Goal: Task Accomplishment & Management: Use online tool/utility

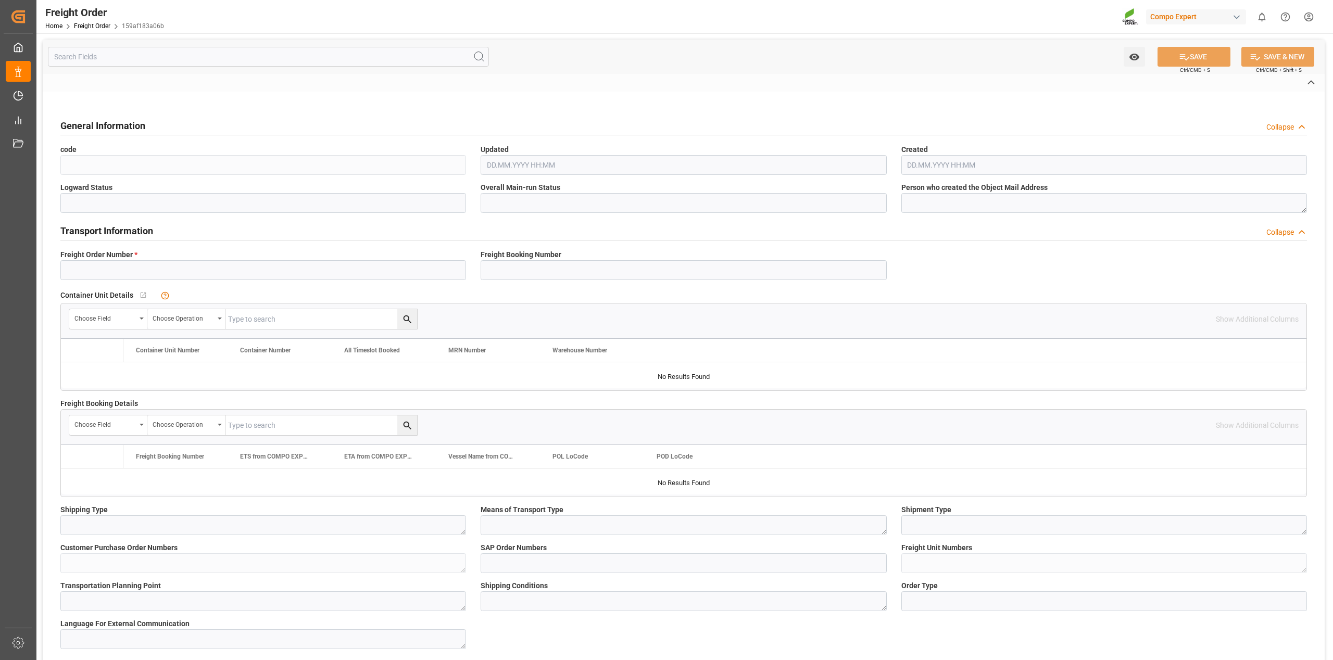
type input "6100001390"
type textarea "Z100"
type textarea "3200"
type textarea "4506049862; 1316068; VERSUCHSWARE RESIST; 25EB44856; .; 1270553;"
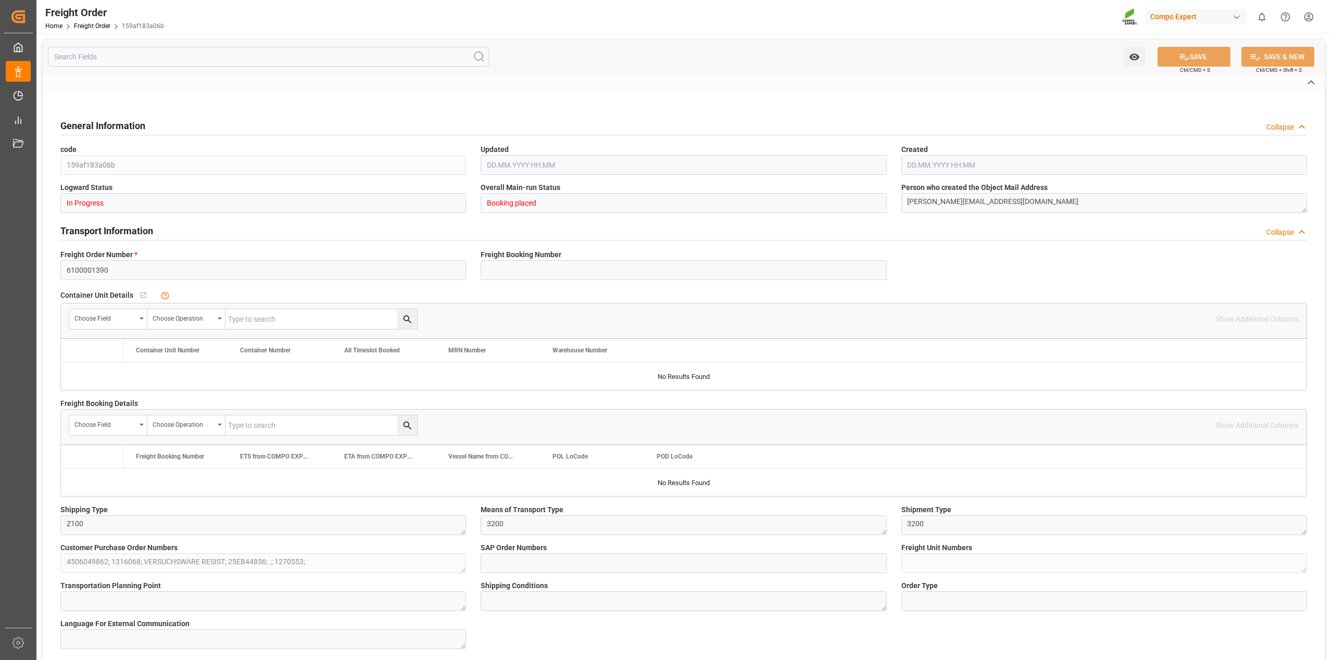
type input "2000001231;"
type textarea "4100004233;4100004201;4100003447;4100003438;4100004076;4100004005;"
type textarea "Z100"
type textarea "de"
type textarea "CPT"
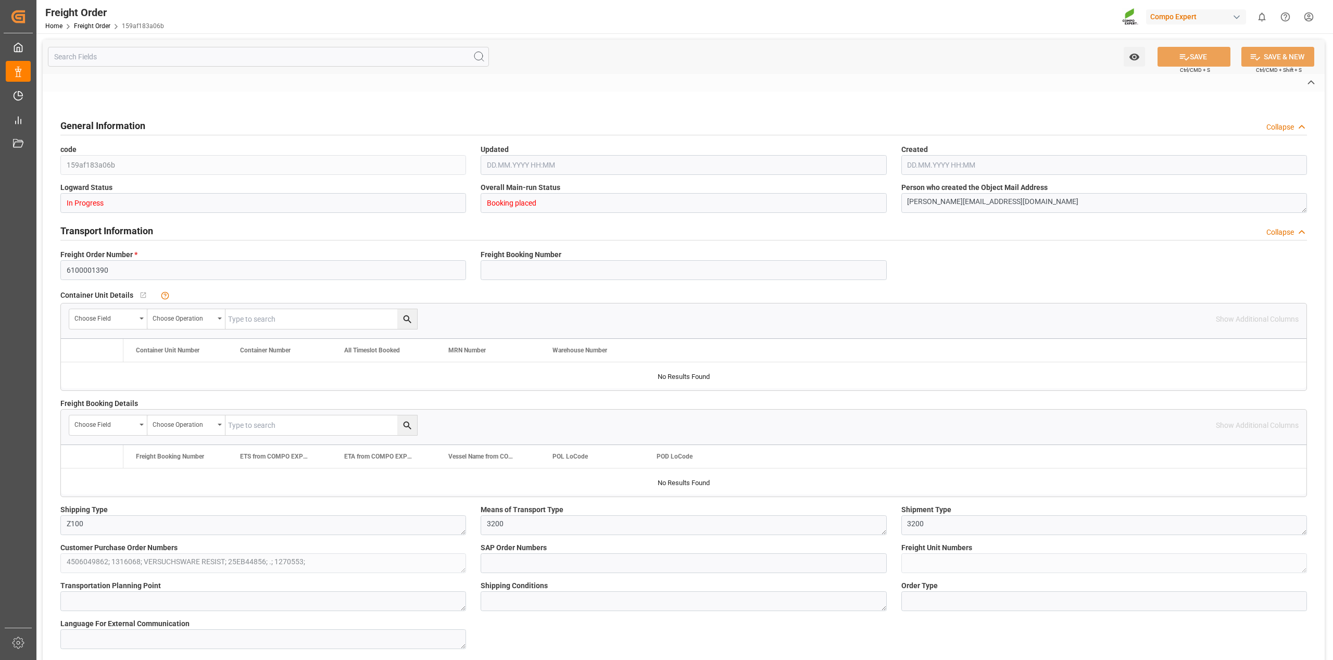
type textarea "SP_EWM"
type textarea "HAK Basis 3 [DATE] (+4) 25kg (x48) GEN;BFL Aktiv [DATE] SL 1000L IBC MTO;BFL Re…"
type textarea "4522502899;2712702000;4349302004;2504902000;4307802899;"
type input "SP_EWM"
type input "Logistics Service Provider"
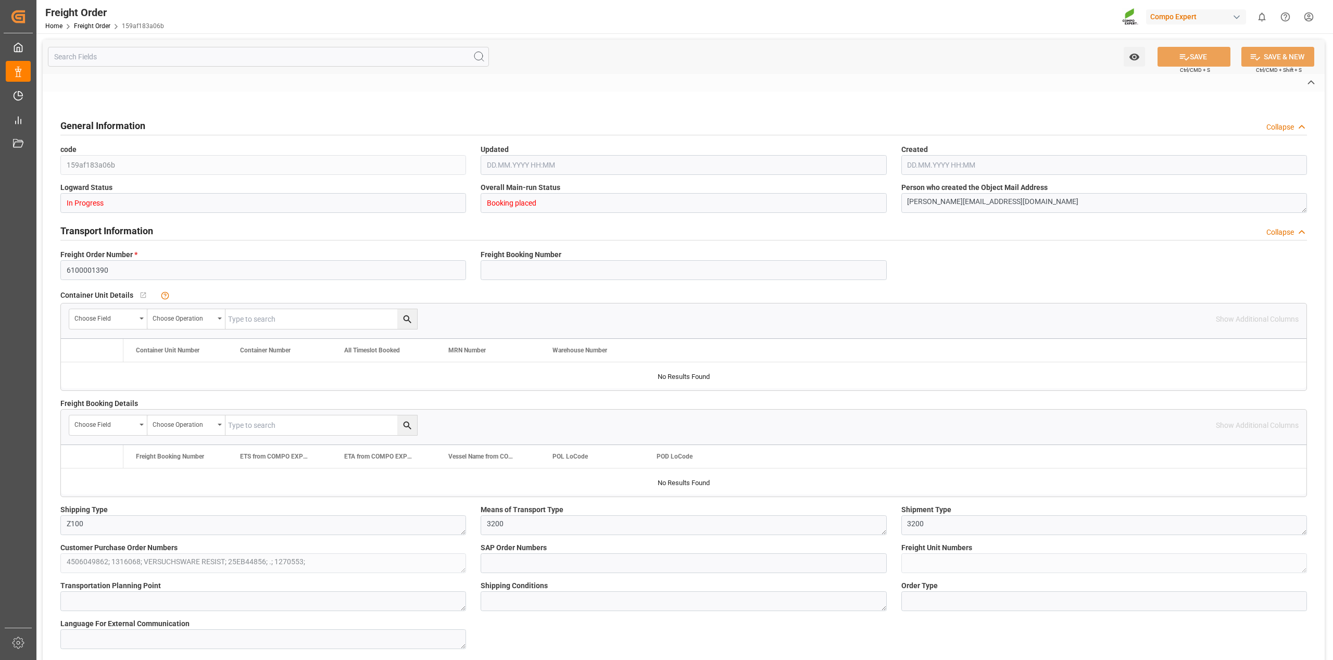
type input "No"
type input "0"
type input "8545"
type input "0"
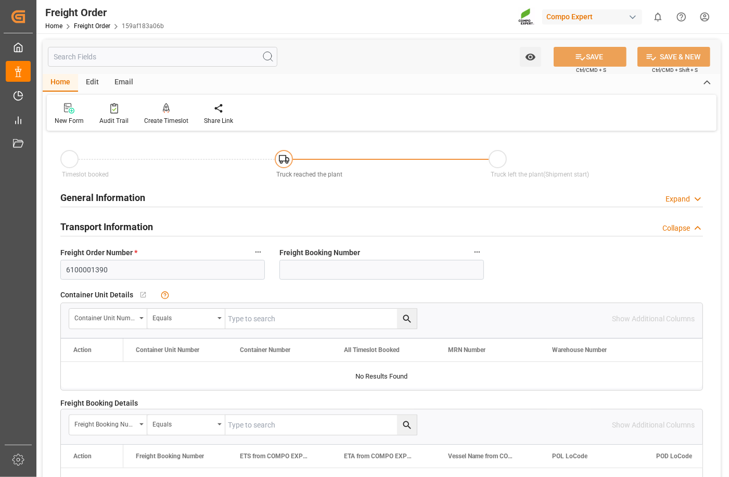
type input "[DATE] 01:00"
type input "[DATE] 10:40"
type input "[DATE] 17:17"
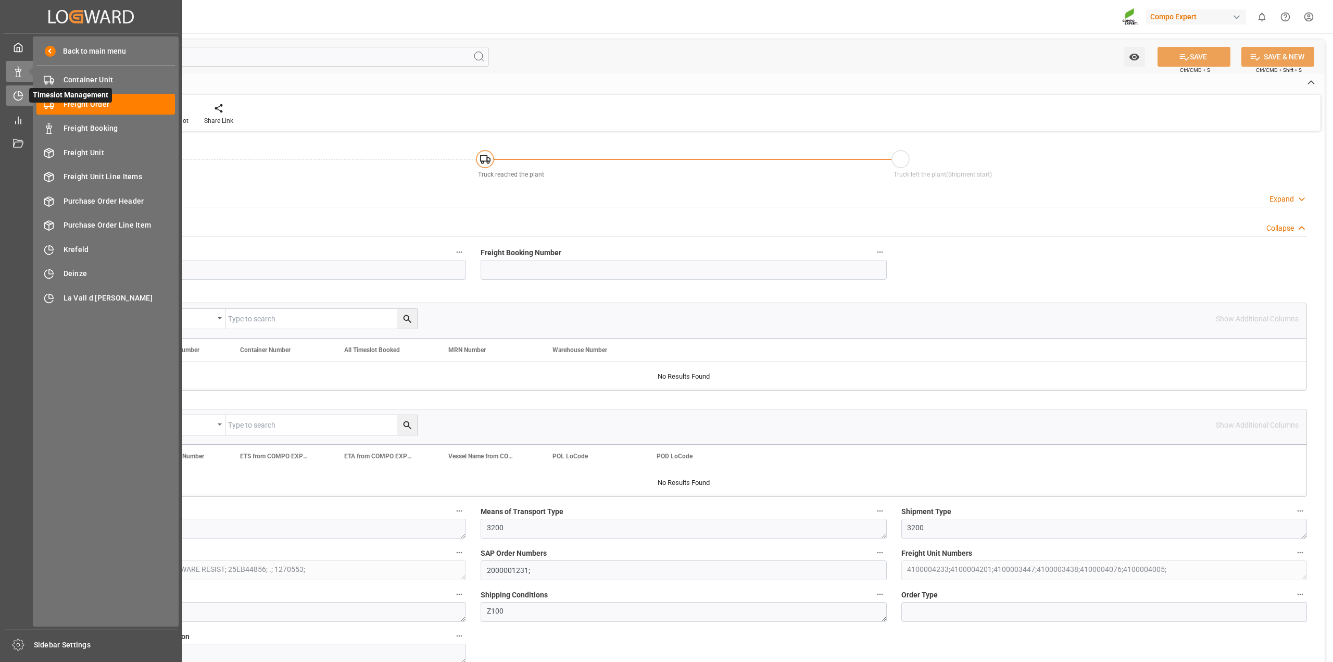
click at [22, 95] on icon at bounding box center [20, 94] width 4 height 4
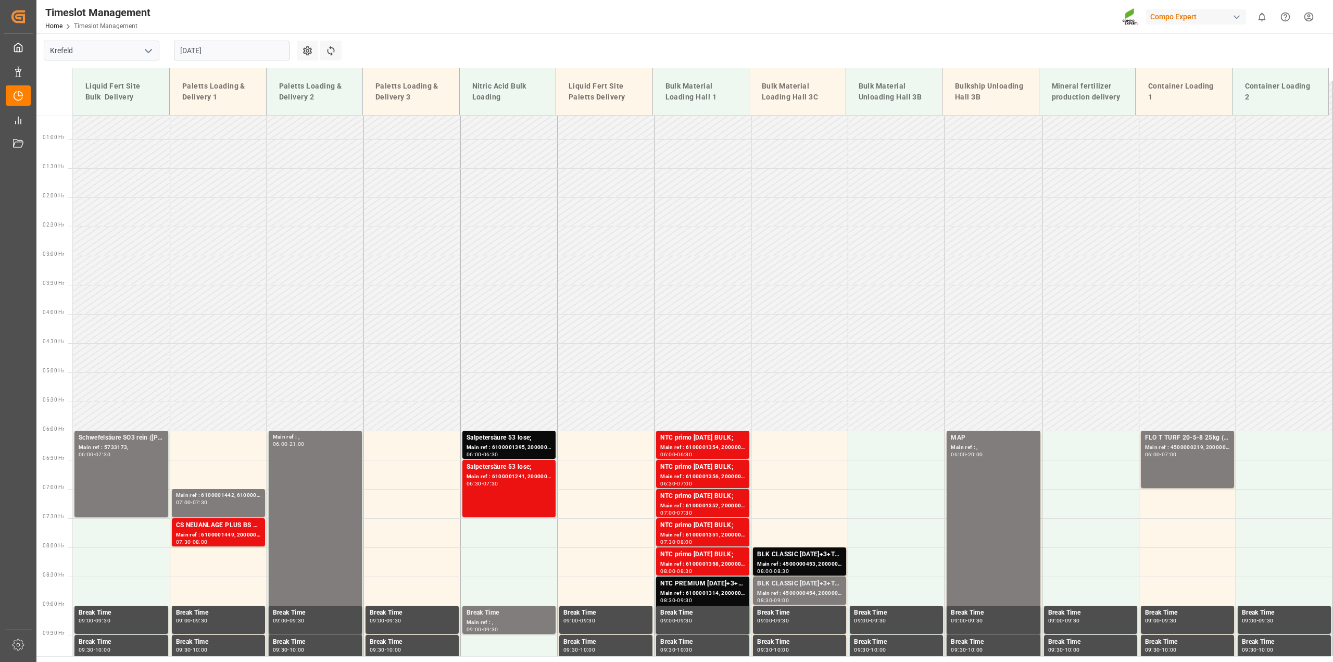
scroll to position [22, 0]
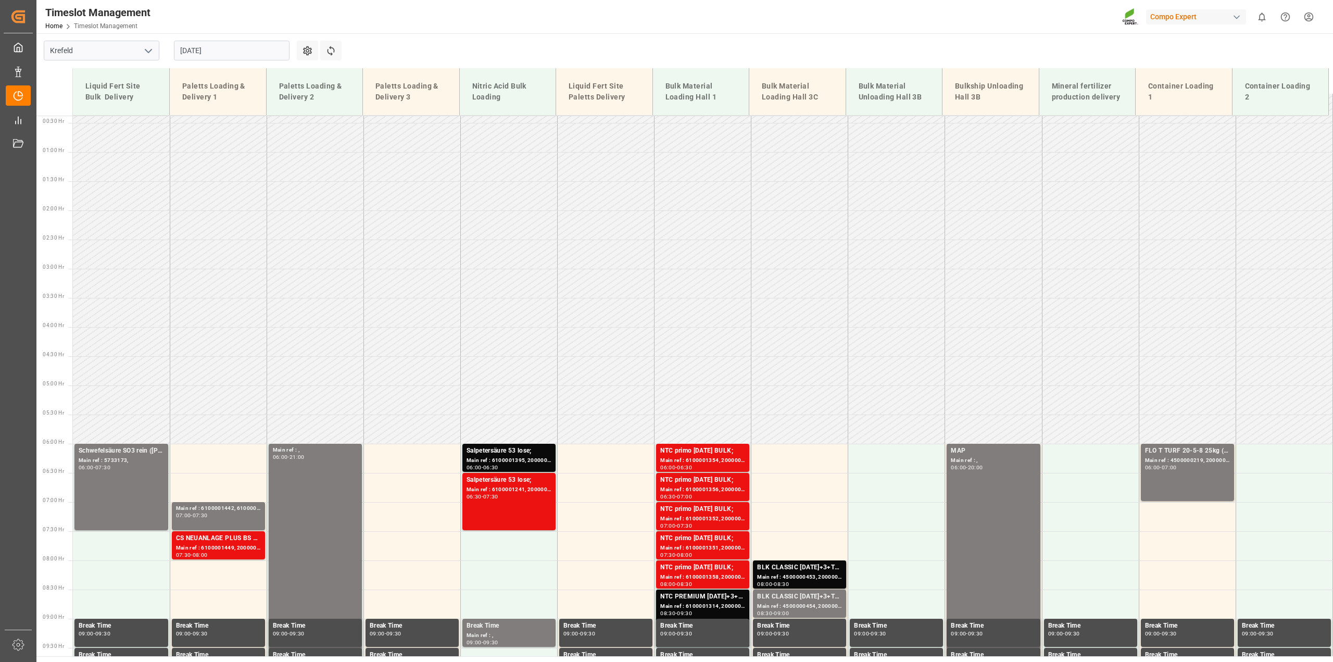
click at [210, 44] on input "[DATE]" at bounding box center [232, 51] width 116 height 20
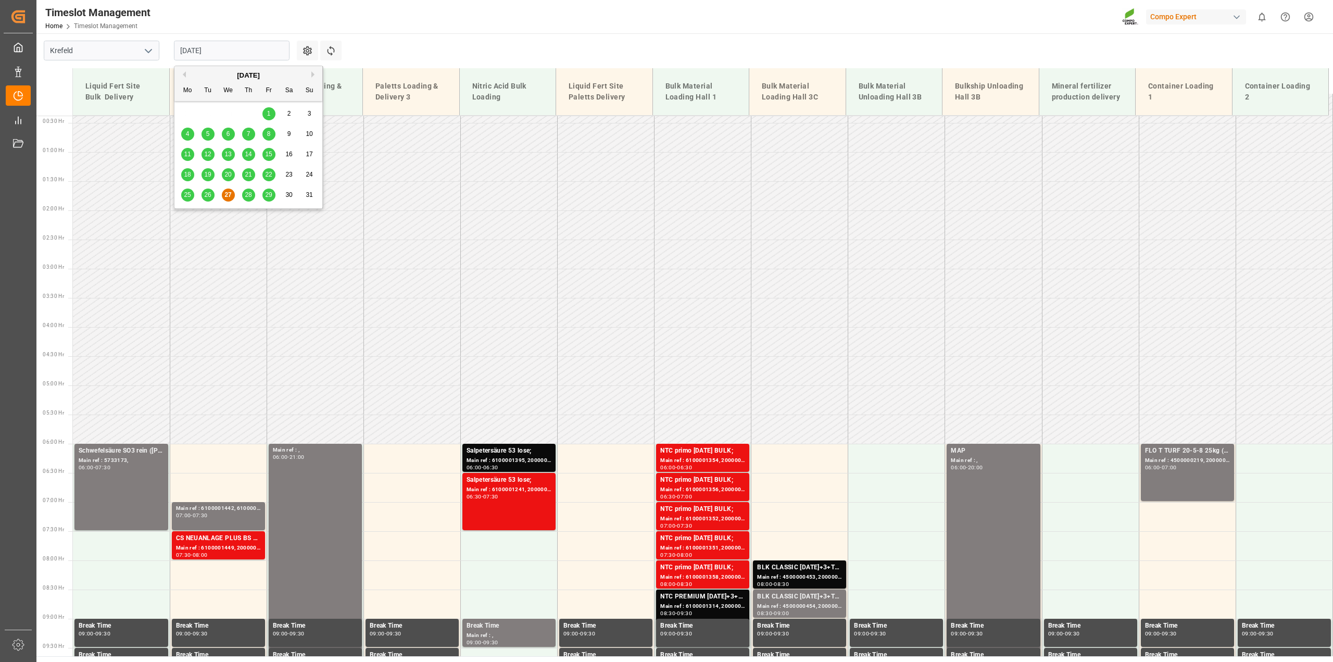
click at [266, 199] on div "29" at bounding box center [268, 195] width 13 height 12
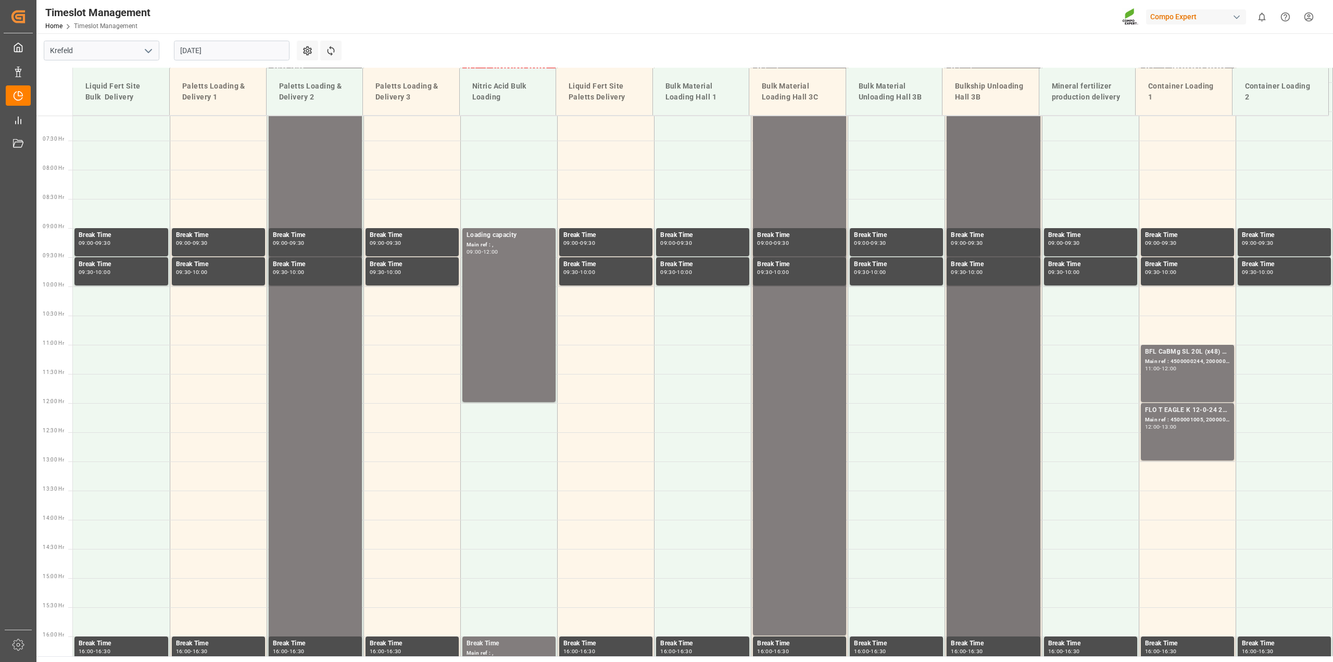
scroll to position [87, 0]
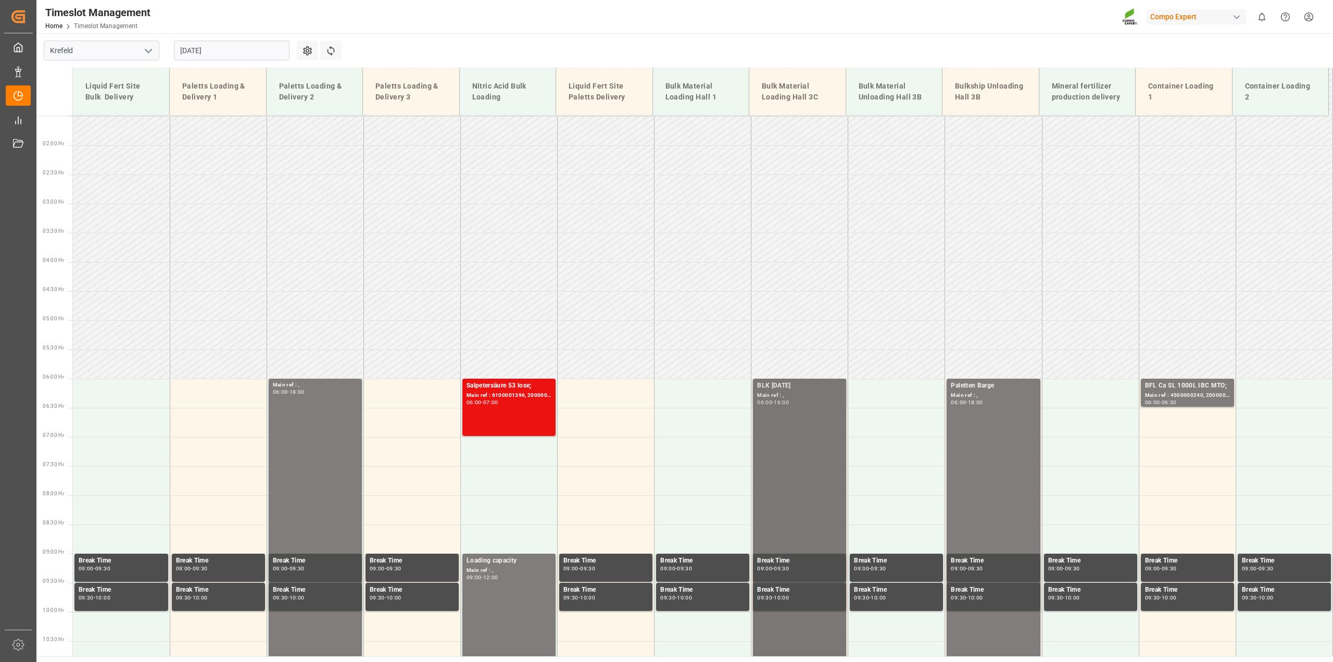
click at [805, 427] on div "BLK [DATE] Main ref : , 06:00 - 16:00" at bounding box center [799, 670] width 85 height 578
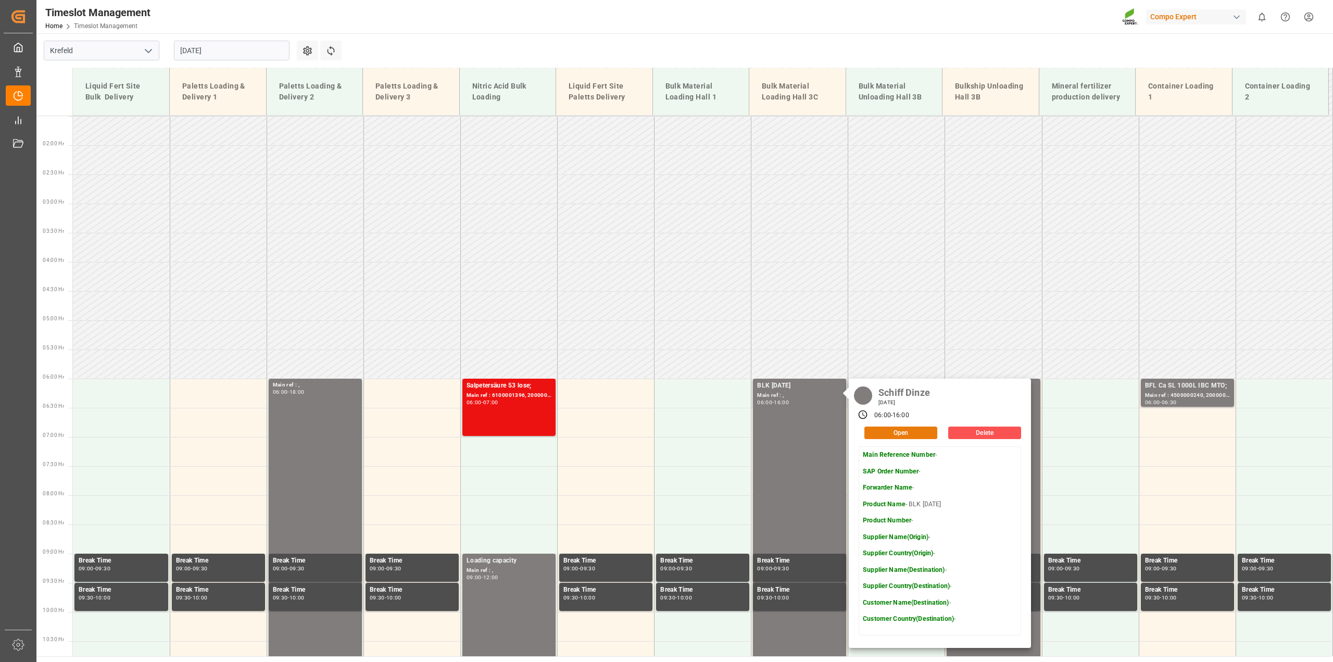
click at [921, 430] on button "Open" at bounding box center [900, 432] width 73 height 12
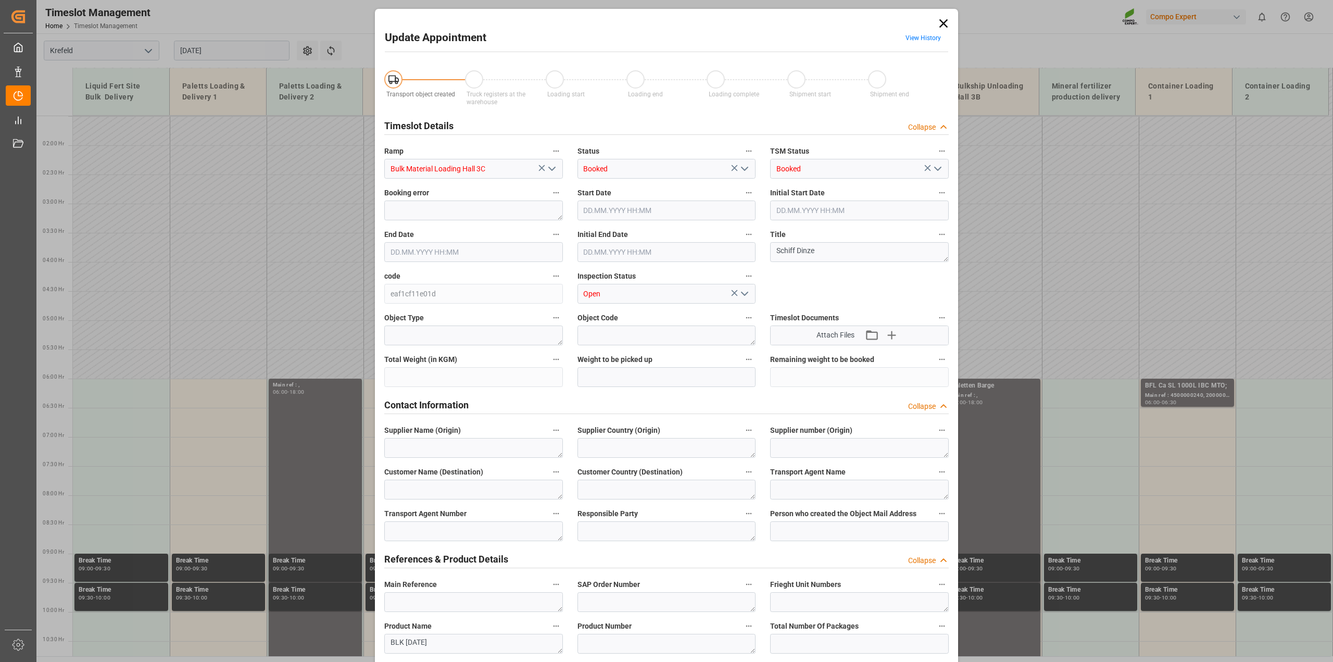
type input "1400000"
type input "[DATE] 06:00"
type input "[DATE] 16:00"
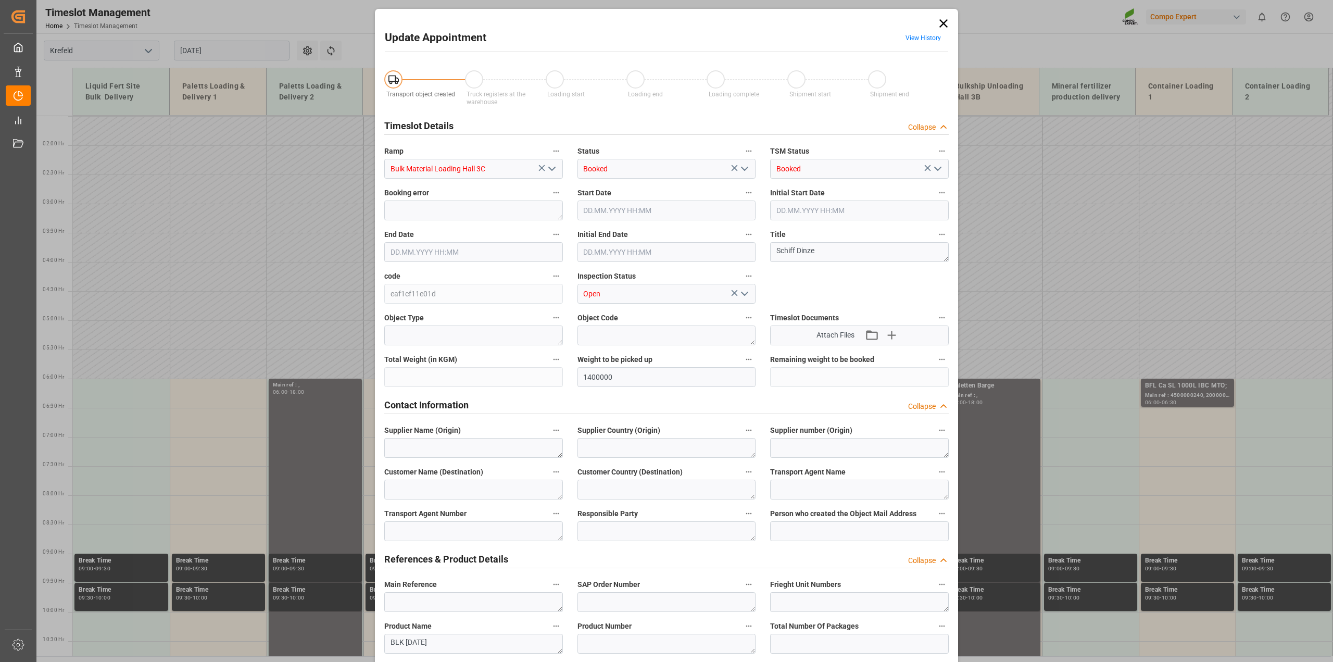
type input "[DATE] 12:00"
